Goal: Information Seeking & Learning: Understand process/instructions

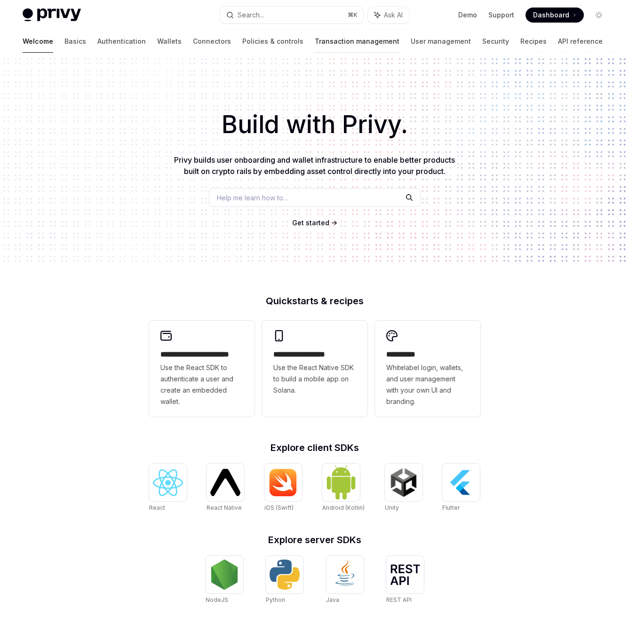
click at [315, 47] on link "Transaction management" at bounding box center [357, 41] width 85 height 23
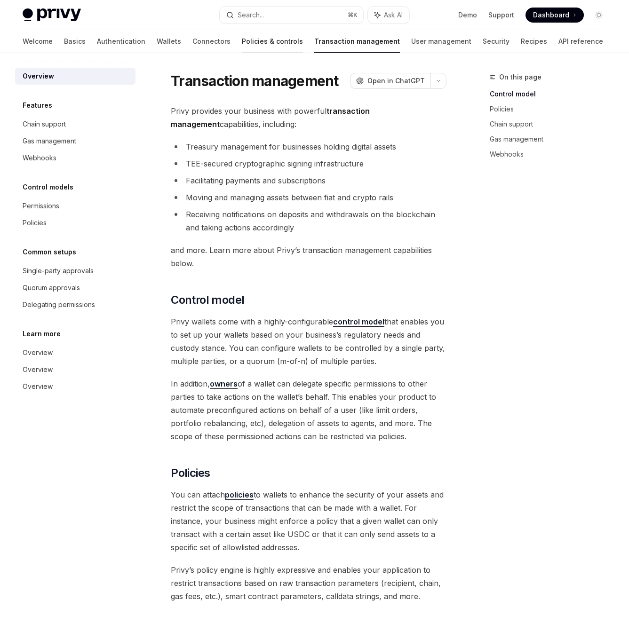
click at [242, 41] on link "Policies & controls" at bounding box center [272, 41] width 61 height 23
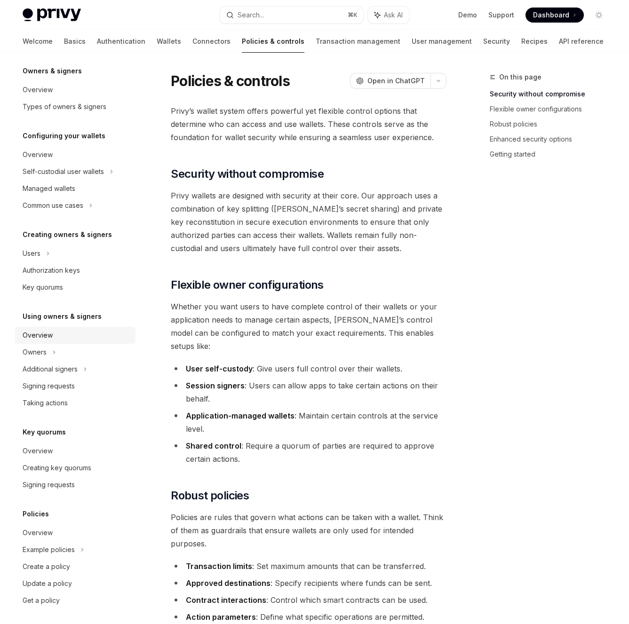
scroll to position [38, 0]
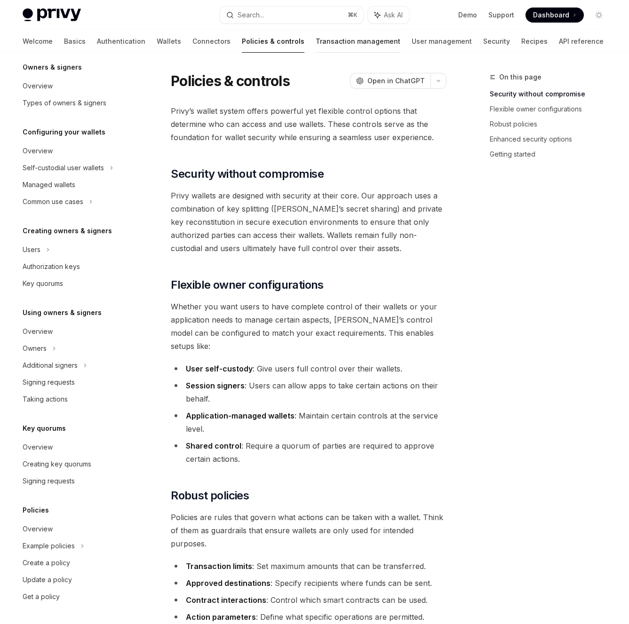
click at [315, 41] on link "Transaction management" at bounding box center [357, 41] width 85 height 23
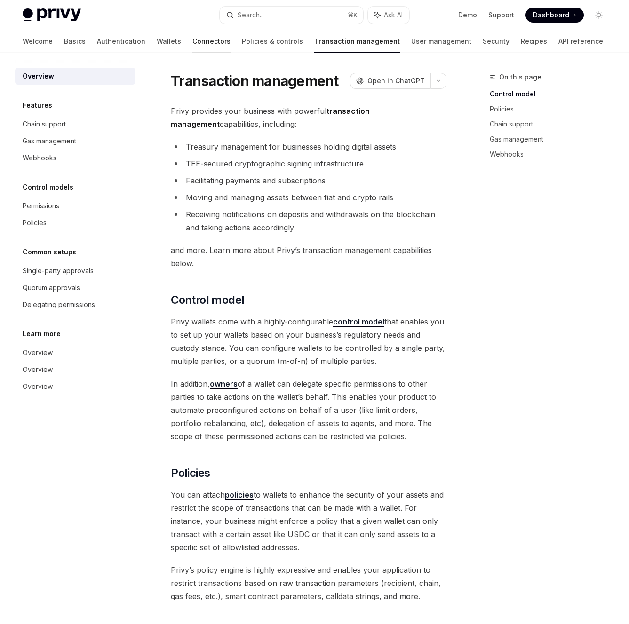
click at [192, 41] on link "Connectors" at bounding box center [211, 41] width 38 height 23
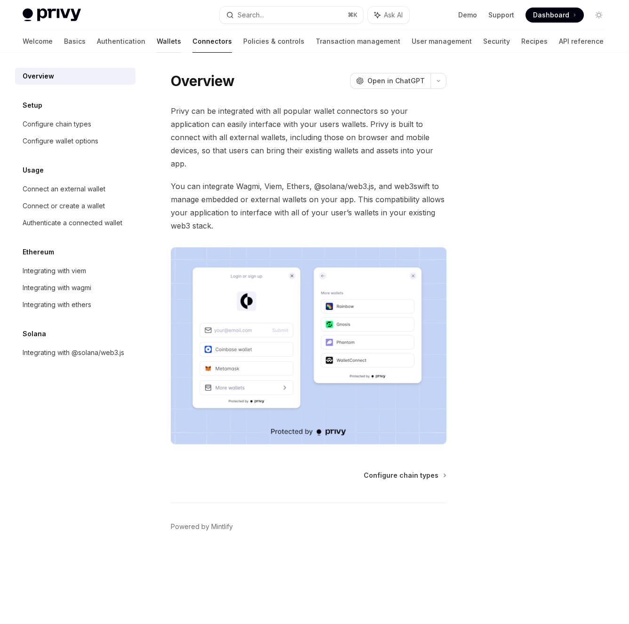
click at [157, 49] on link "Wallets" at bounding box center [169, 41] width 24 height 23
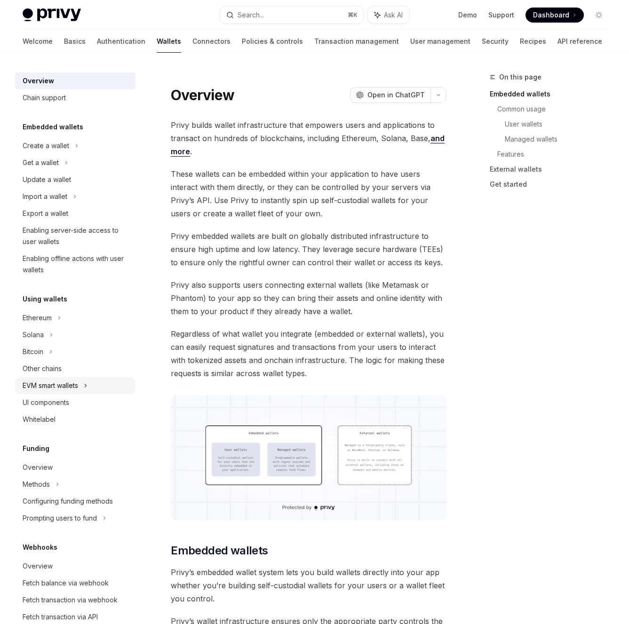
click at [75, 390] on div "EVM smart wallets" at bounding box center [50, 385] width 55 height 11
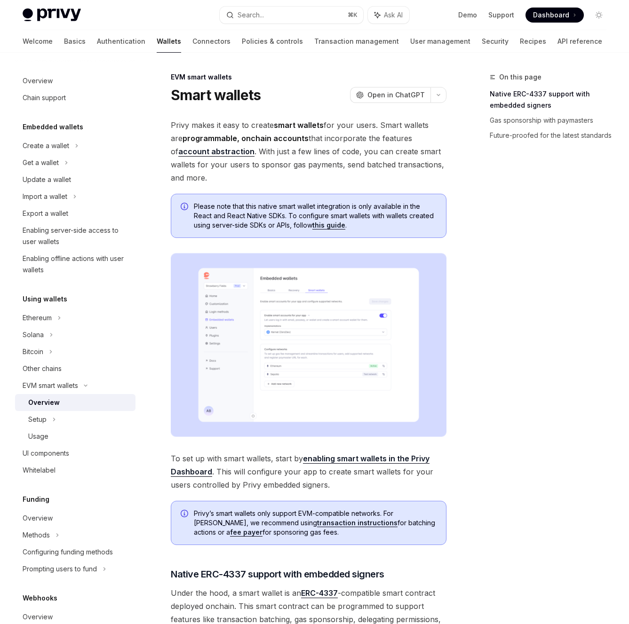
click at [244, 331] on img at bounding box center [309, 345] width 276 height 184
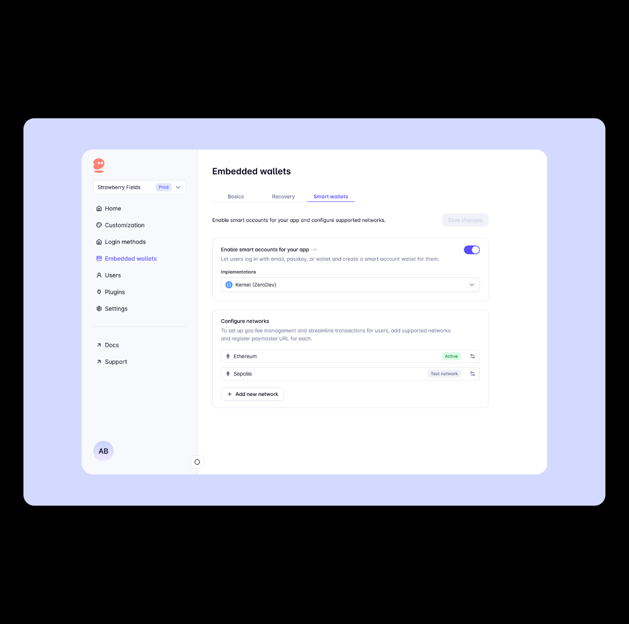
click at [218, 344] on img at bounding box center [315, 312] width 582 height 388
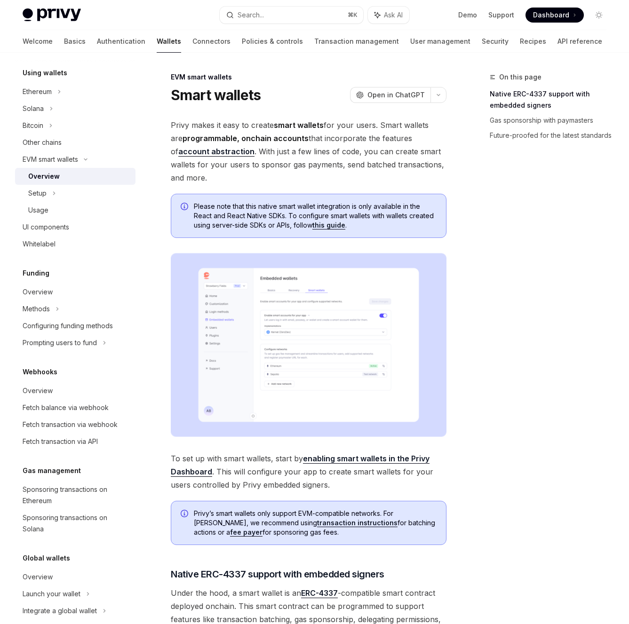
scroll to position [229, 0]
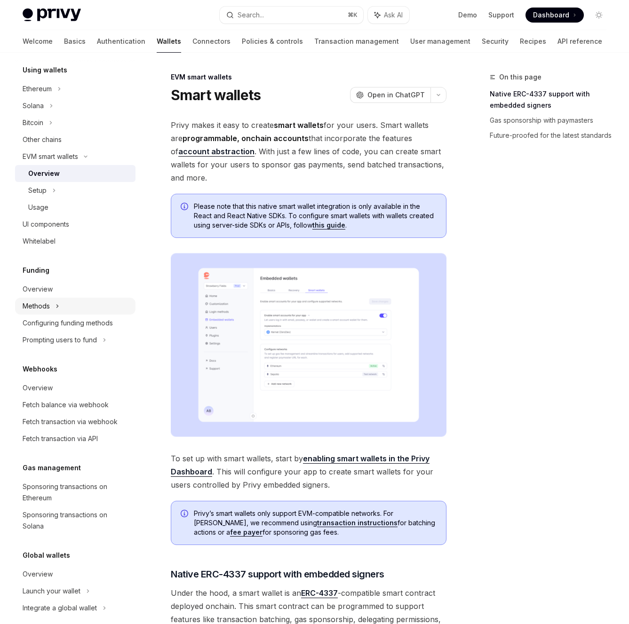
click at [63, 307] on div "Methods" at bounding box center [75, 306] width 120 height 17
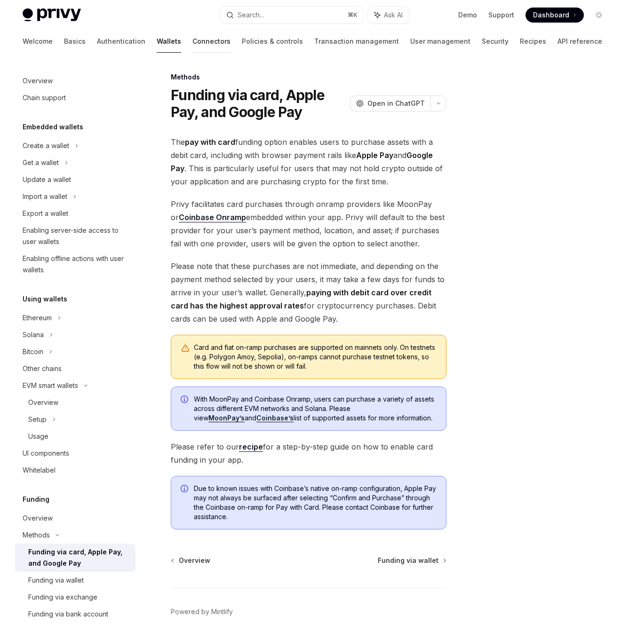
click at [192, 41] on link "Connectors" at bounding box center [211, 41] width 38 height 23
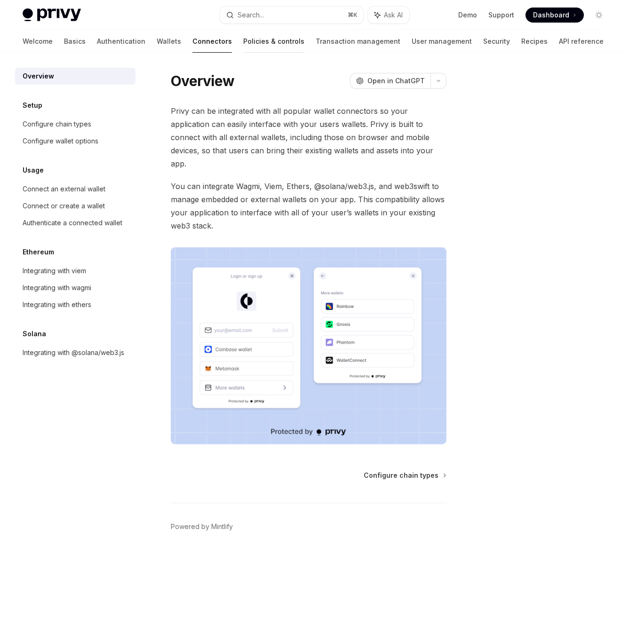
click at [243, 36] on link "Policies & controls" at bounding box center [273, 41] width 61 height 23
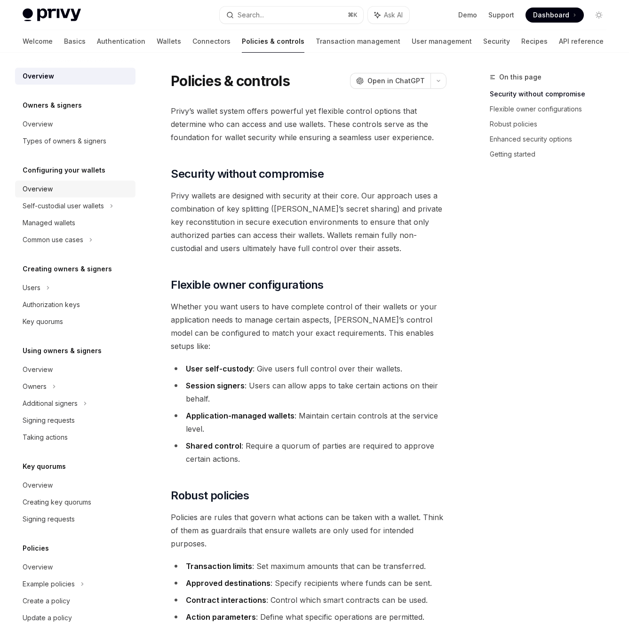
click at [117, 196] on link "Overview" at bounding box center [75, 189] width 120 height 17
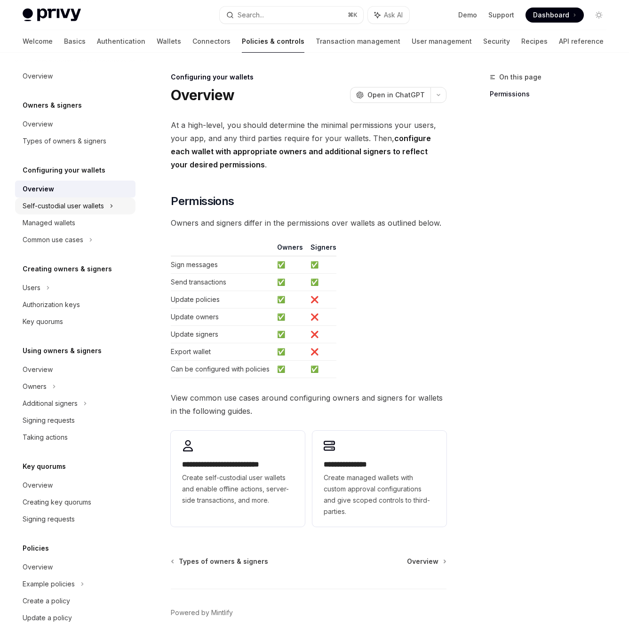
click at [113, 205] on icon at bounding box center [112, 205] width 4 height 11
type textarea "*"
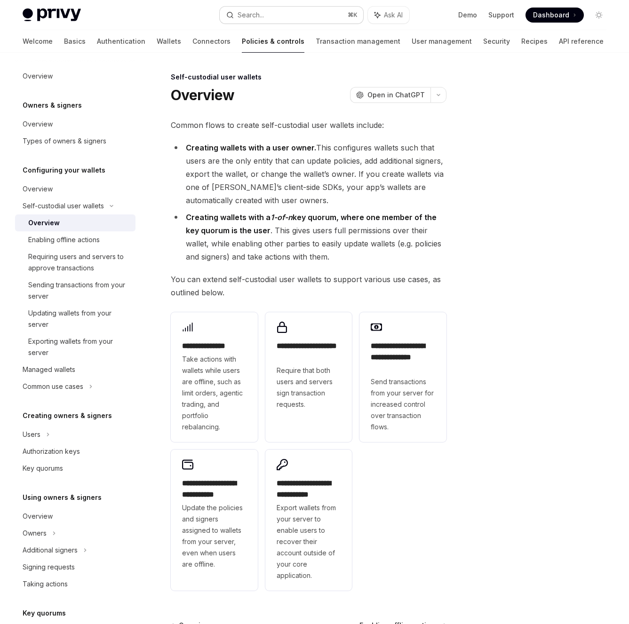
click at [318, 12] on button "Search... ⌘ K" at bounding box center [291, 15] width 143 height 17
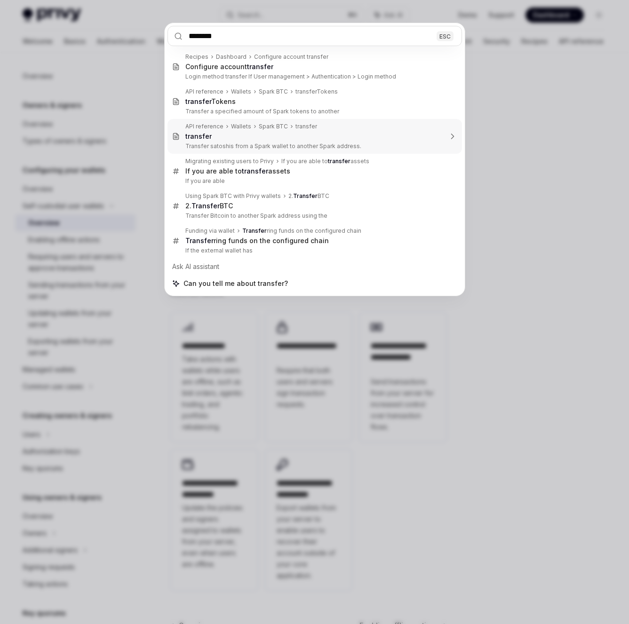
type input "********"
click at [493, 150] on div "******** ESC Recipes Dashboard Configure account transfer Configure account tra…" at bounding box center [314, 312] width 629 height 624
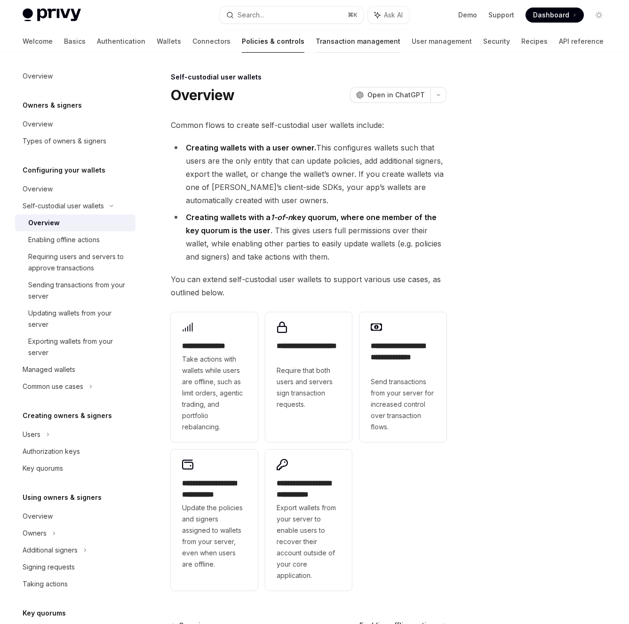
click at [315, 40] on link "Transaction management" at bounding box center [357, 41] width 85 height 23
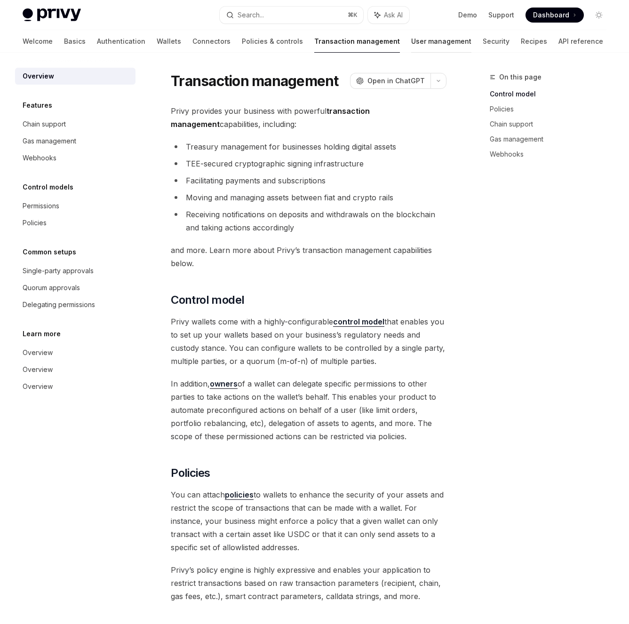
click at [411, 41] on link "User management" at bounding box center [441, 41] width 60 height 23
type textarea "*"
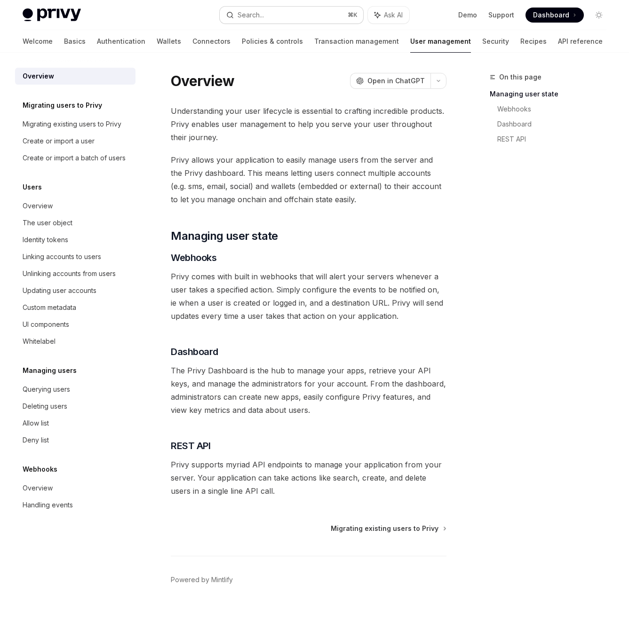
click at [274, 16] on button "Search... ⌘ K" at bounding box center [291, 15] width 143 height 17
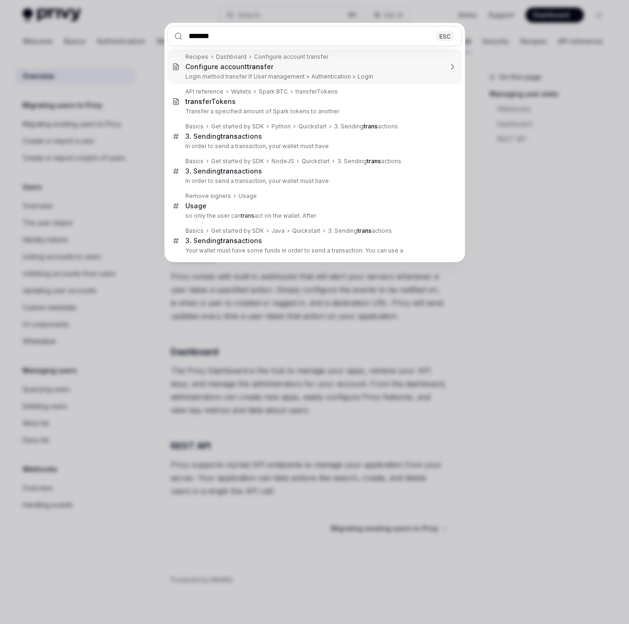
type input "********"
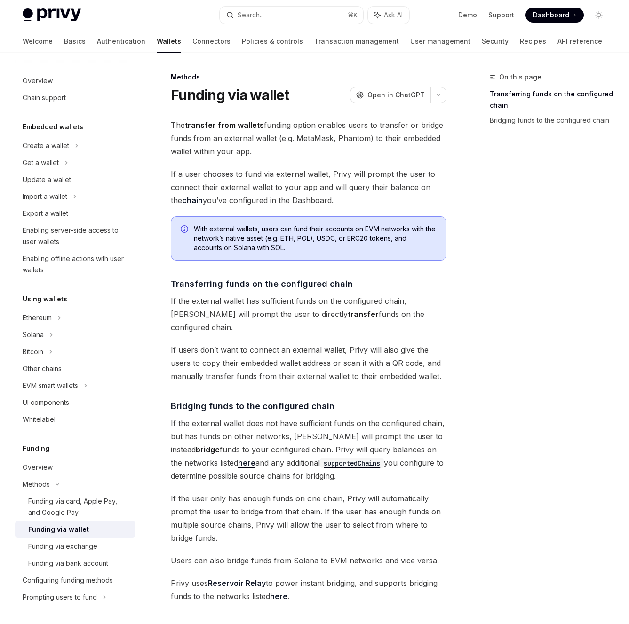
scroll to position [105, 0]
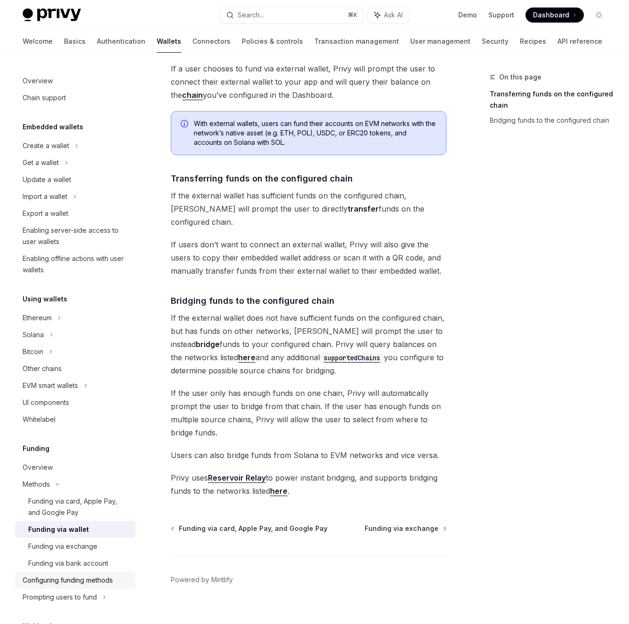
click at [55, 585] on div "Configuring funding methods" at bounding box center [68, 580] width 90 height 11
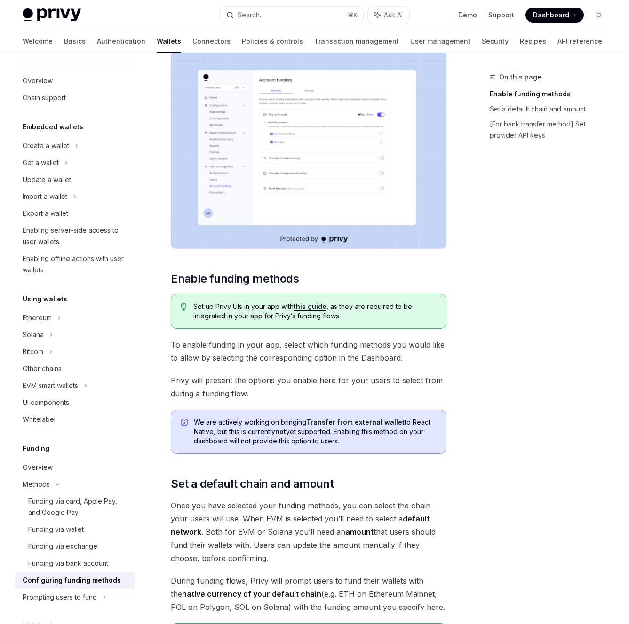
scroll to position [138, 0]
click at [47, 232] on div "Enabling server-side access to user wallets" at bounding box center [76, 236] width 107 height 23
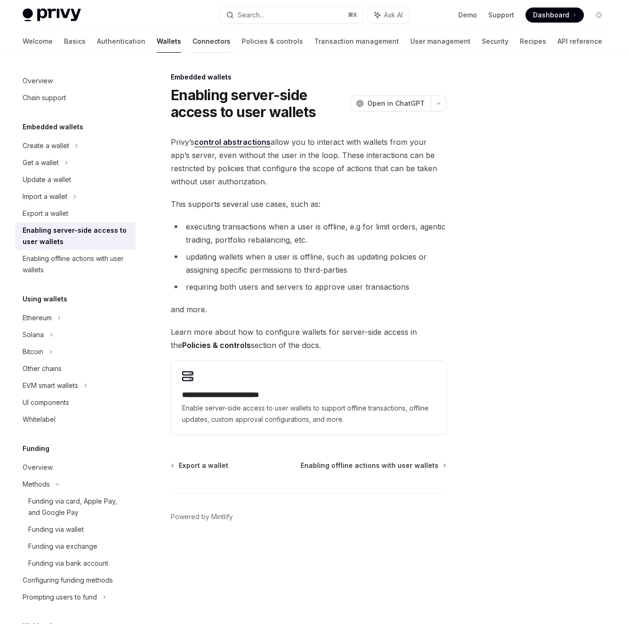
click at [192, 45] on link "Connectors" at bounding box center [211, 41] width 38 height 23
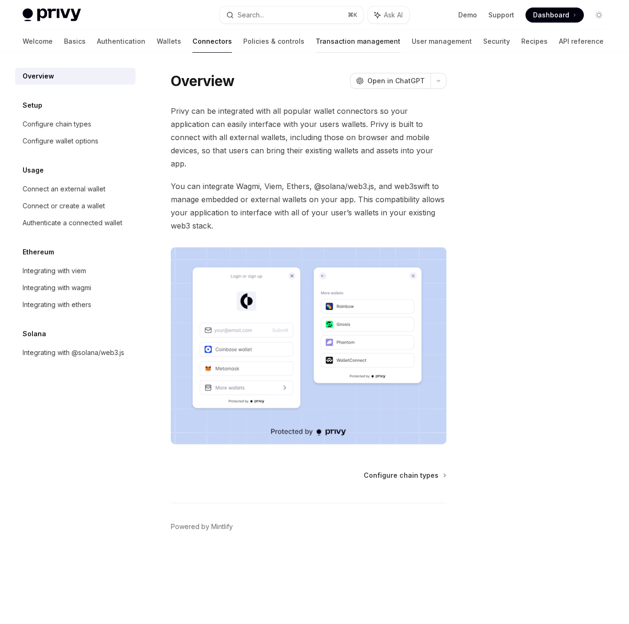
click at [315, 44] on link "Transaction management" at bounding box center [357, 41] width 85 height 23
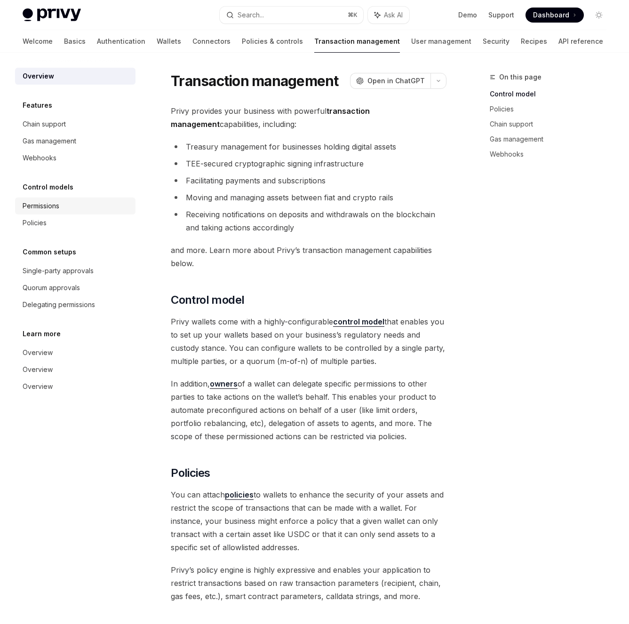
click at [51, 207] on div "Permissions" at bounding box center [41, 205] width 37 height 11
type textarea "*"
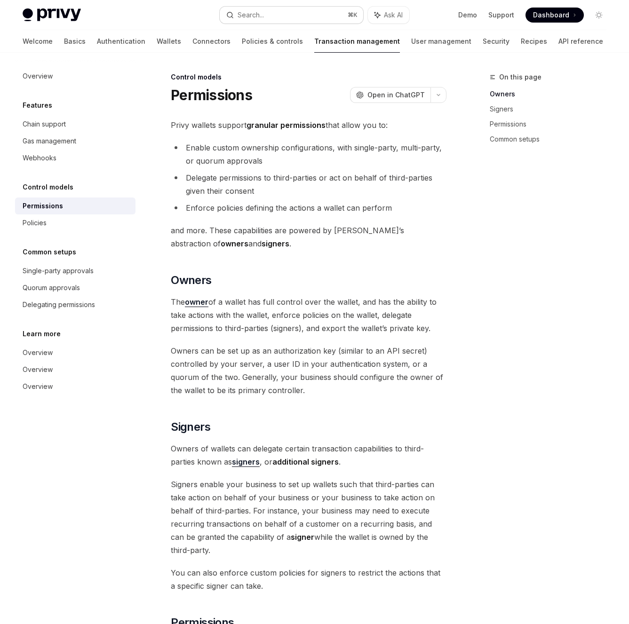
click at [286, 16] on button "Search... ⌘ K" at bounding box center [291, 15] width 143 height 17
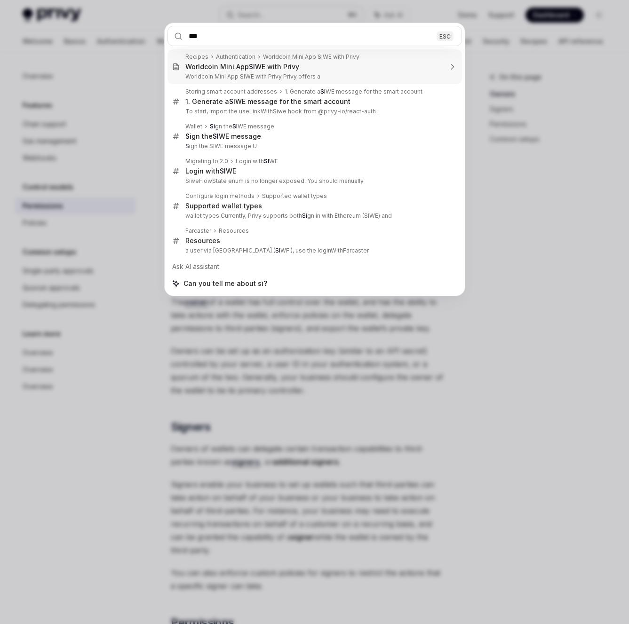
type input "****"
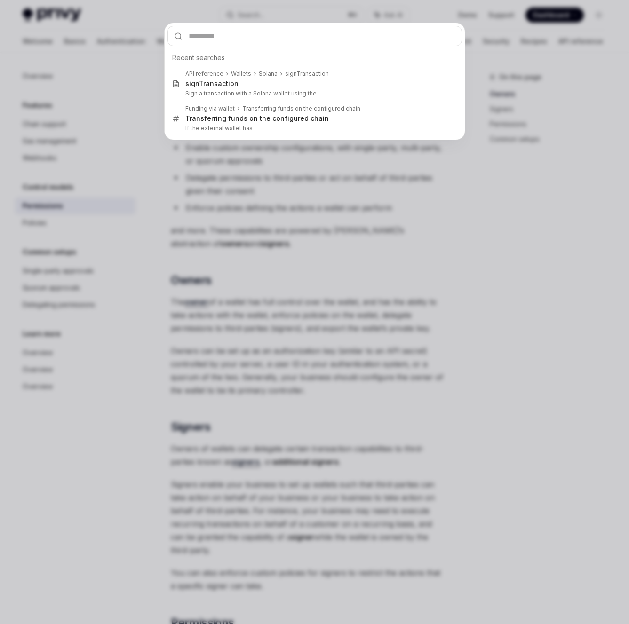
type textarea "*"
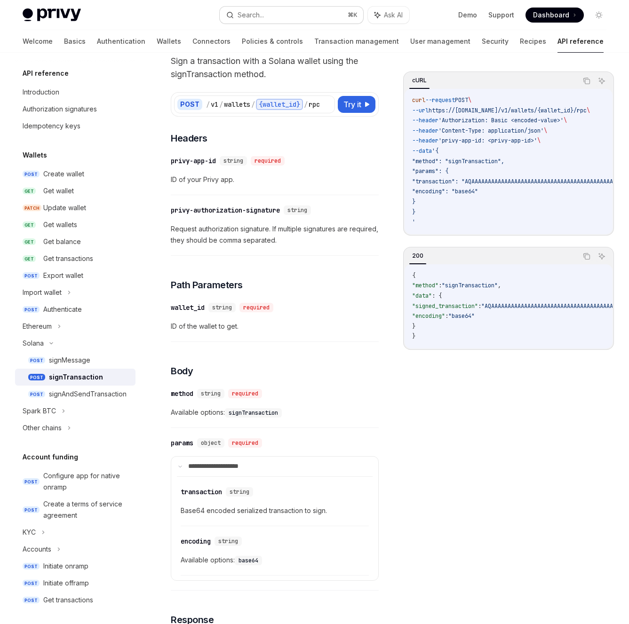
click at [256, 16] on div "Search..." at bounding box center [250, 14] width 26 height 11
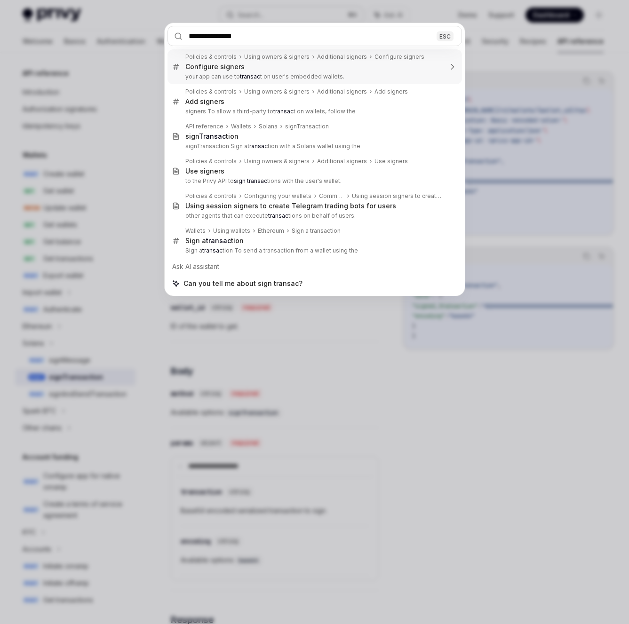
type input "**********"
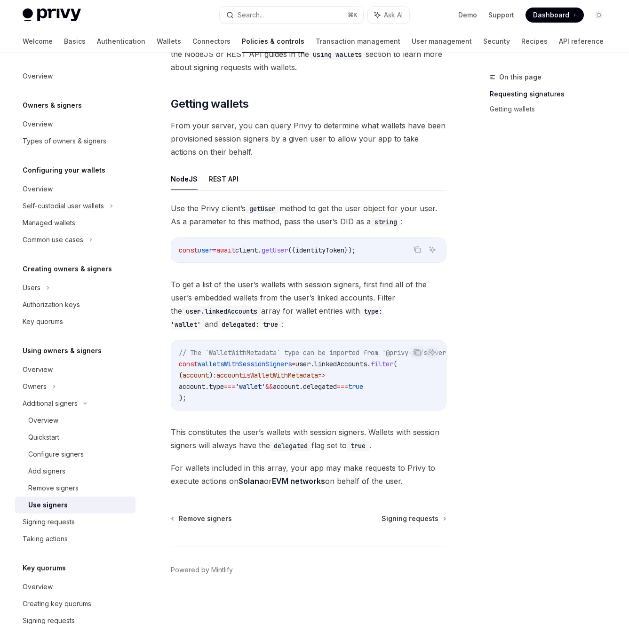
scroll to position [313, 0]
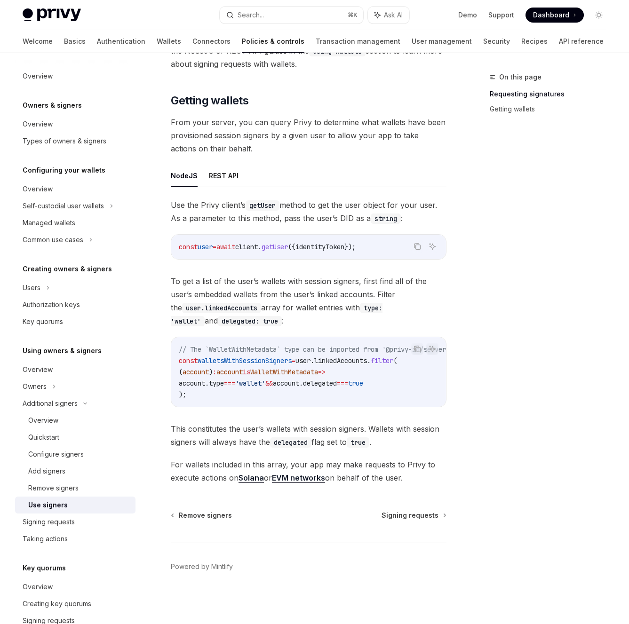
click at [303, 478] on link "EVM networks" at bounding box center [298, 478] width 53 height 10
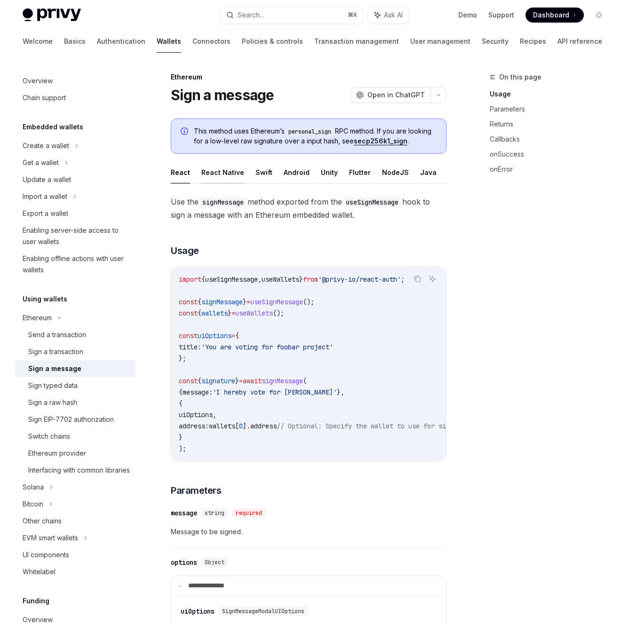
click at [211, 167] on button "React Native" at bounding box center [222, 172] width 43 height 22
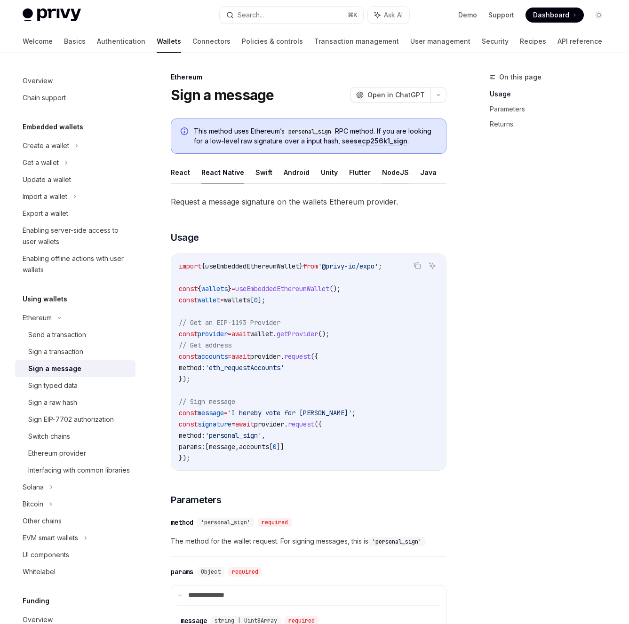
click at [397, 177] on button "NodeJS" at bounding box center [395, 172] width 27 height 22
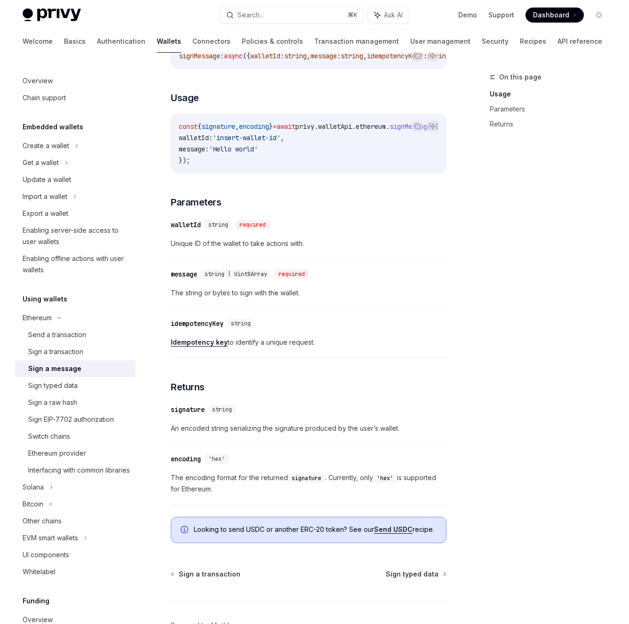
scroll to position [189, 0]
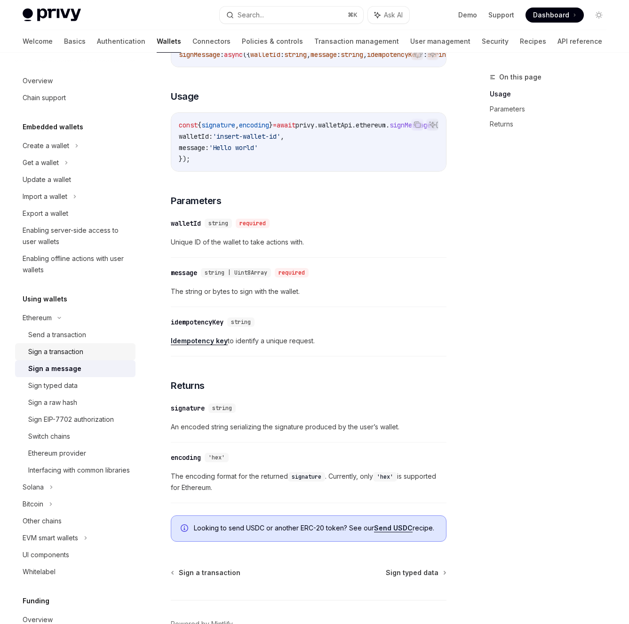
click at [53, 348] on div "Sign a transaction" at bounding box center [55, 351] width 55 height 11
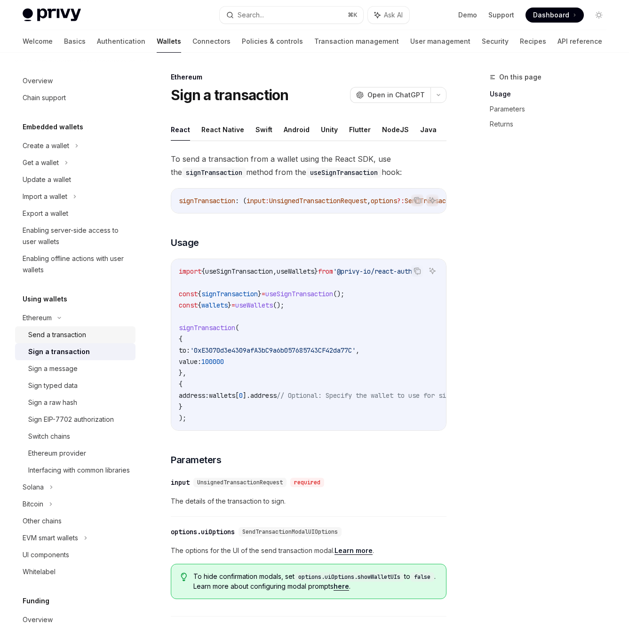
click at [62, 337] on div "Send a transaction" at bounding box center [57, 334] width 58 height 11
click at [384, 128] on button "NodeJS" at bounding box center [395, 129] width 27 height 22
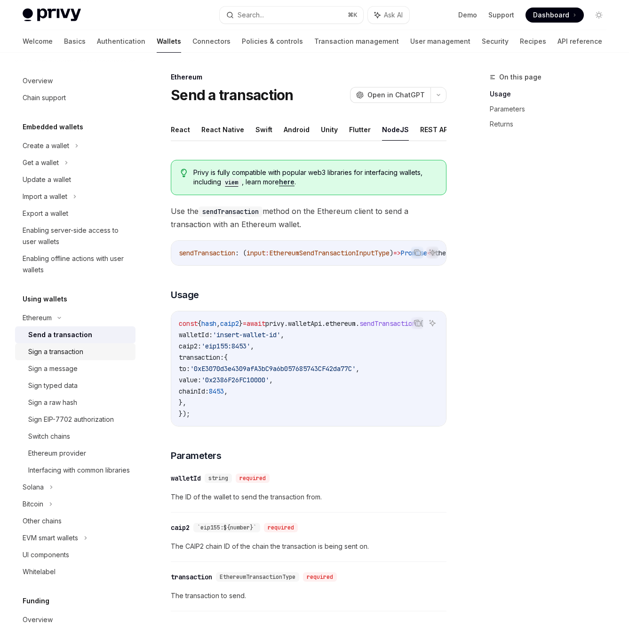
click at [73, 348] on div "Sign a transaction" at bounding box center [55, 351] width 55 height 11
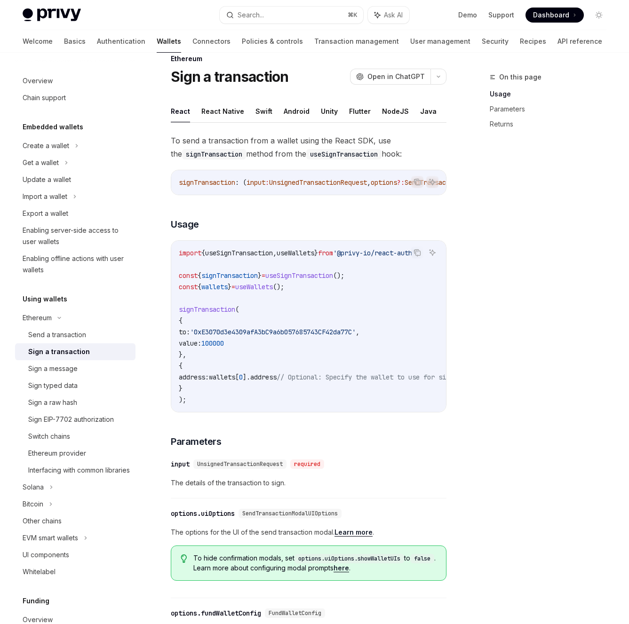
scroll to position [5, 0]
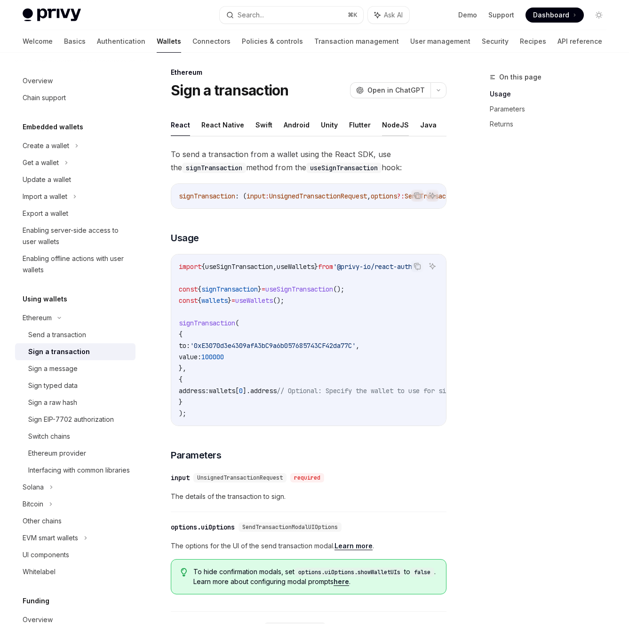
click at [382, 124] on button "NodeJS" at bounding box center [395, 125] width 27 height 22
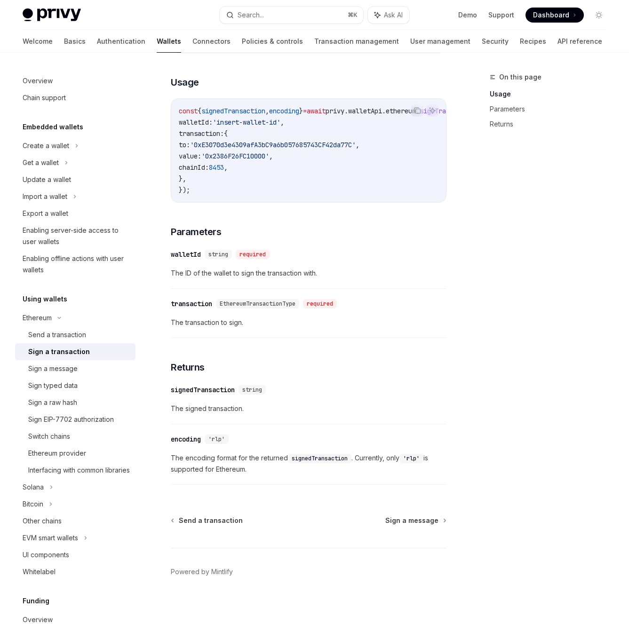
scroll to position [213, 0]
click at [71, 331] on div "Send a transaction" at bounding box center [57, 334] width 58 height 11
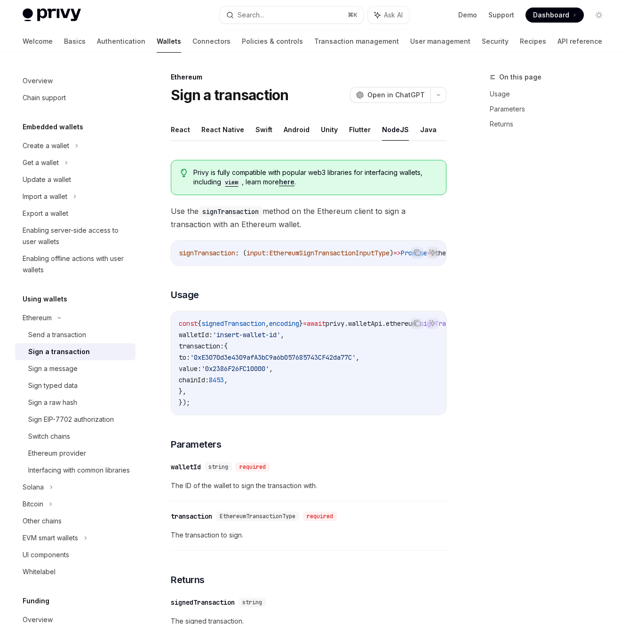
scroll to position [56, 0]
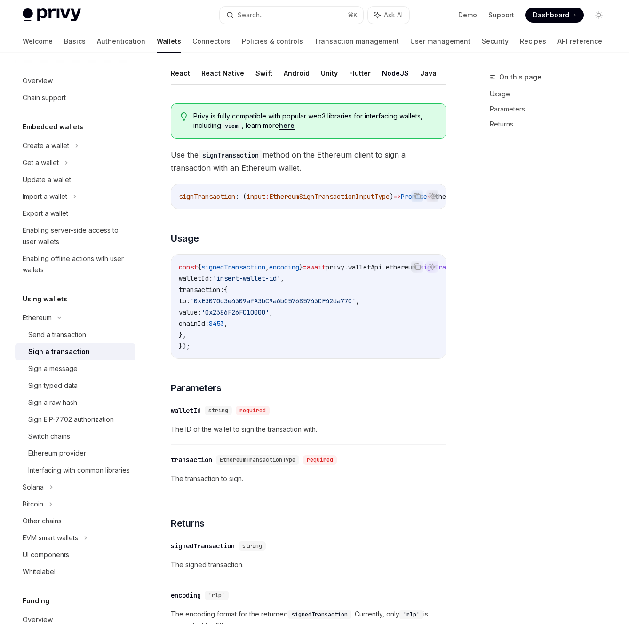
click at [63, 358] on link "Sign a transaction" at bounding box center [75, 351] width 120 height 17
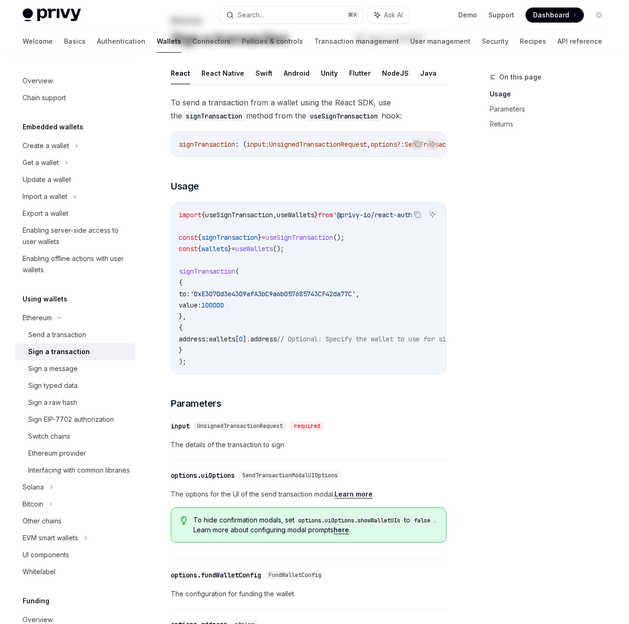
type textarea "*"
